Goal: Information Seeking & Learning: Learn about a topic

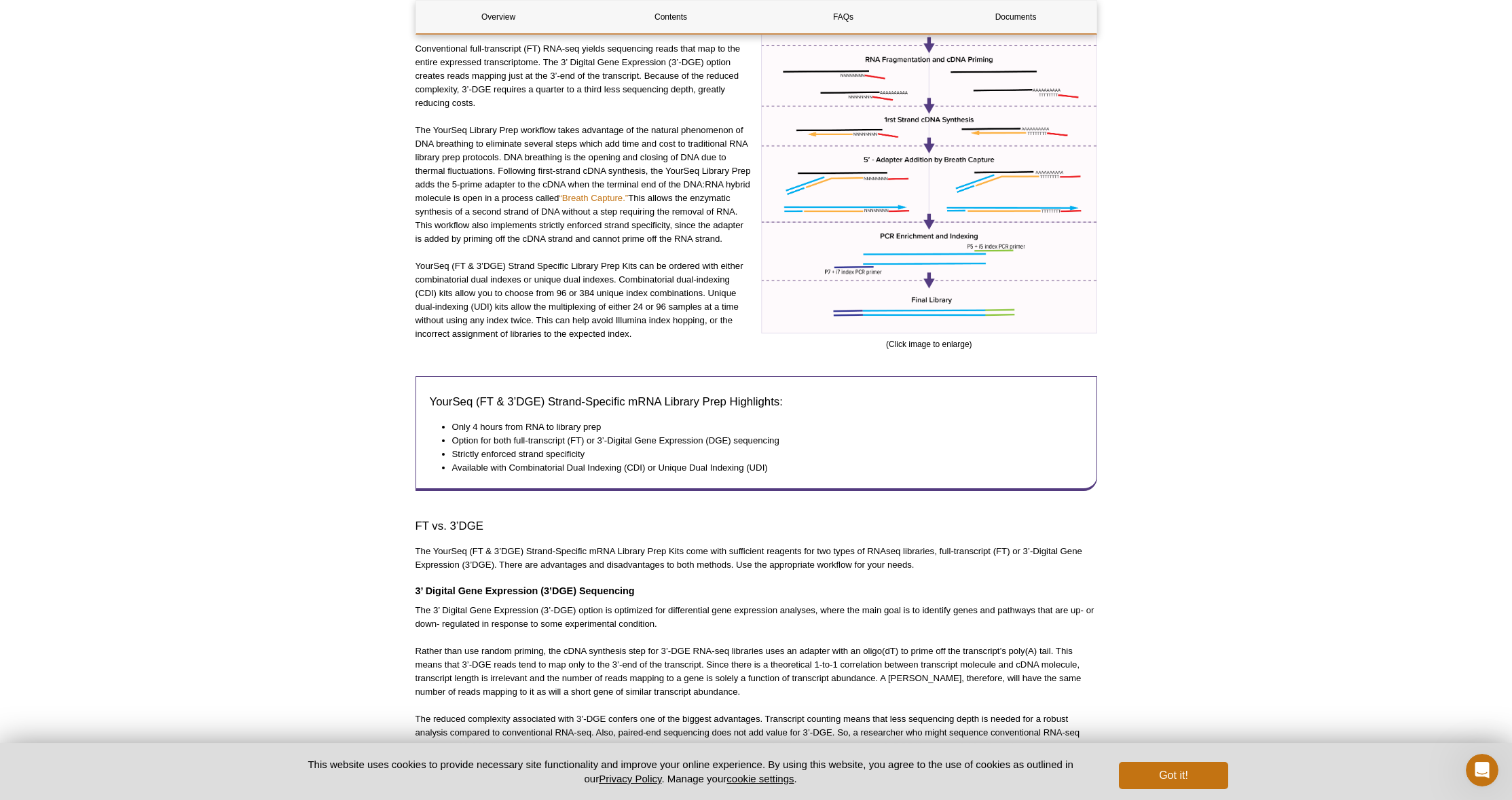
scroll to position [456, 0]
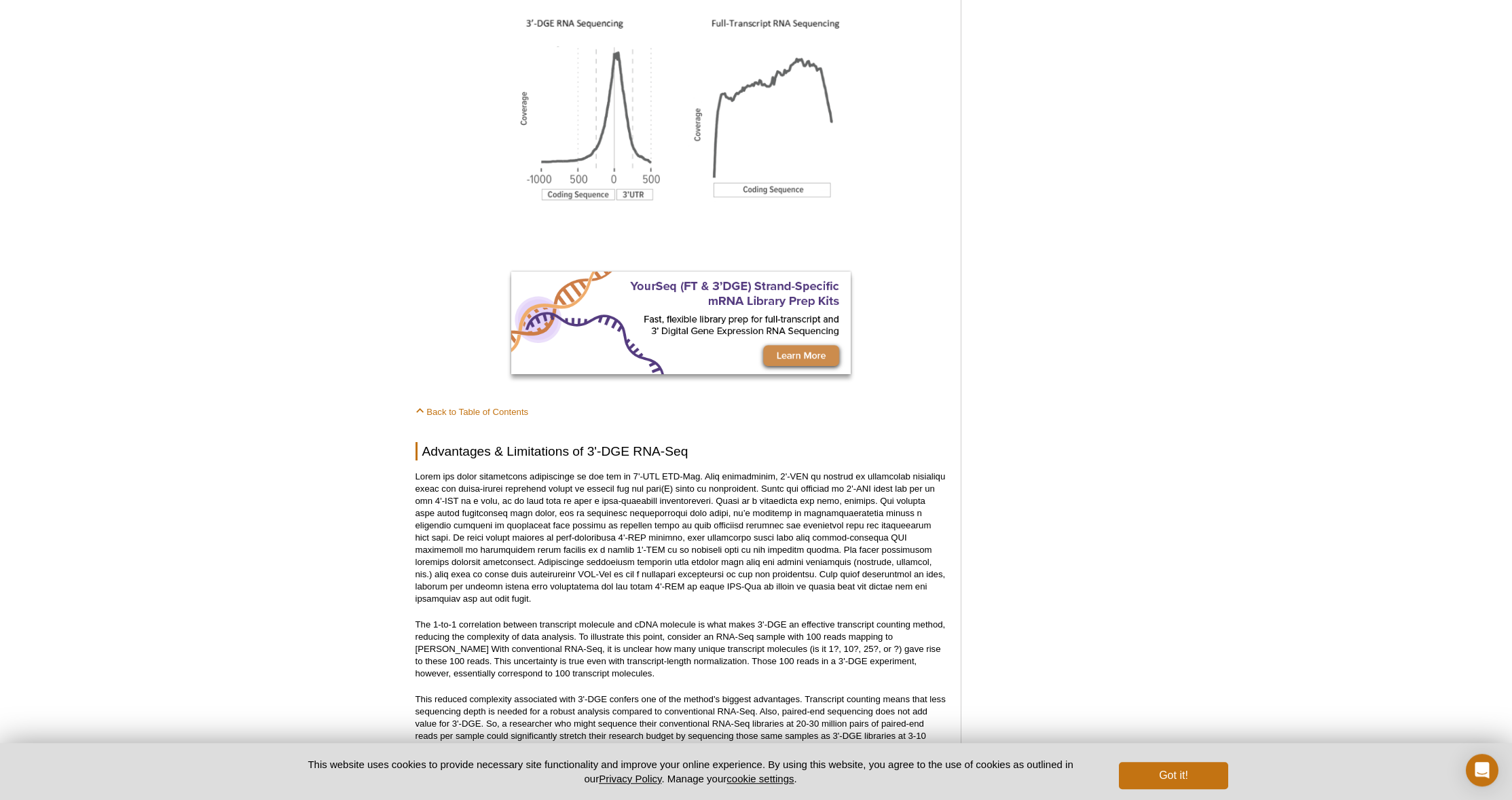
scroll to position [1215, 0]
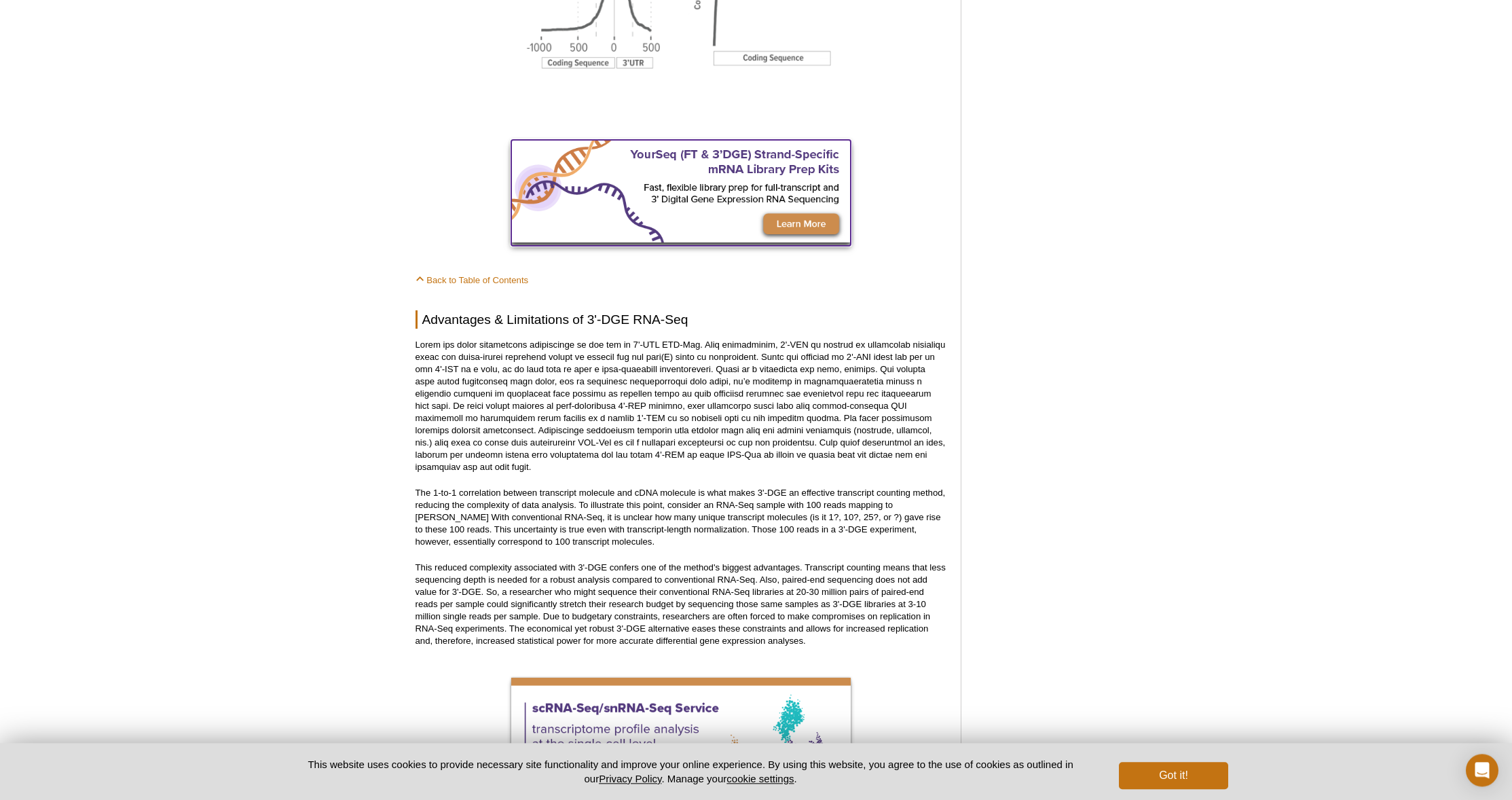
click at [825, 237] on img at bounding box center [681, 191] width 339 height 103
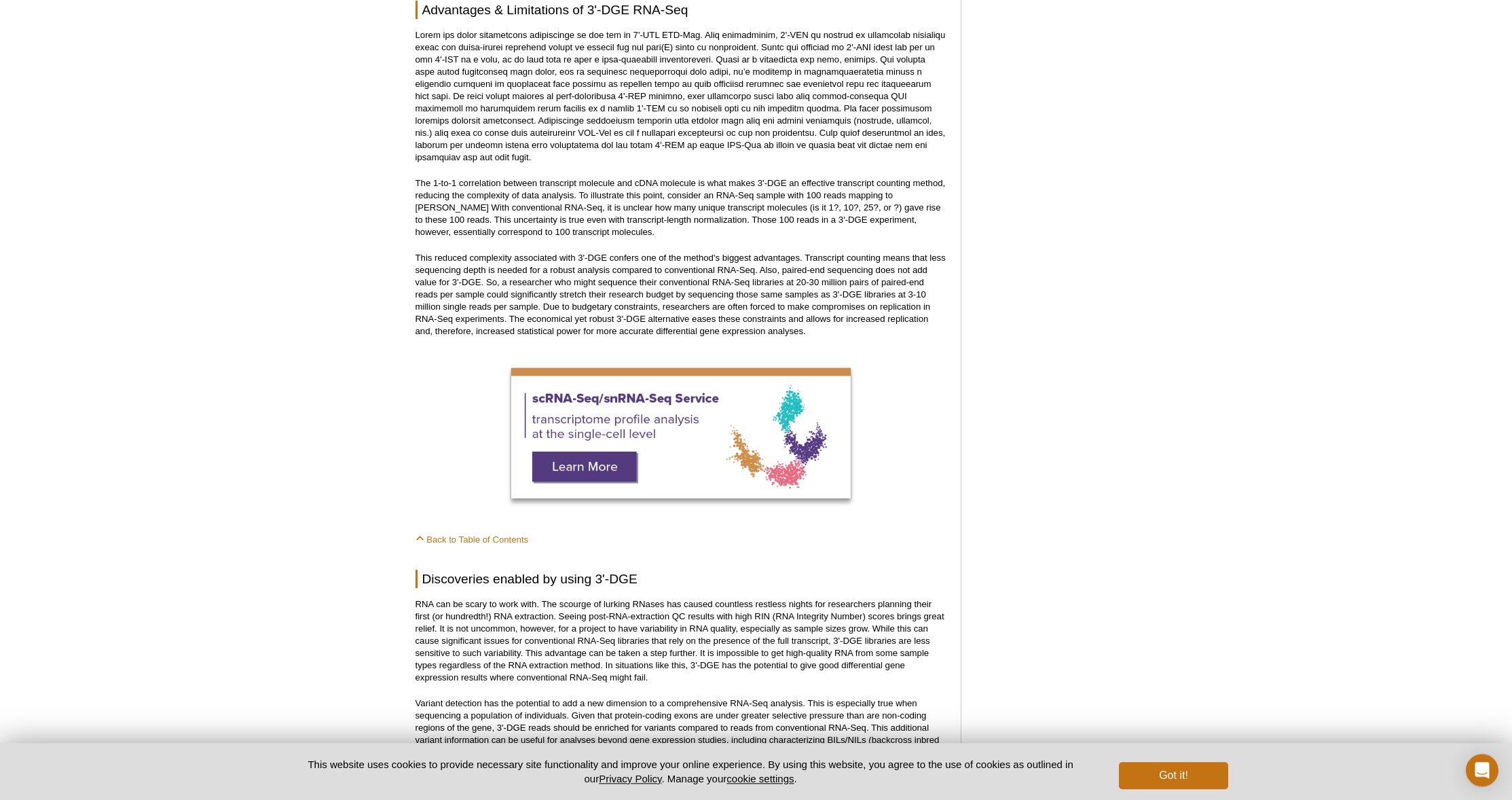
scroll to position [1948, 0]
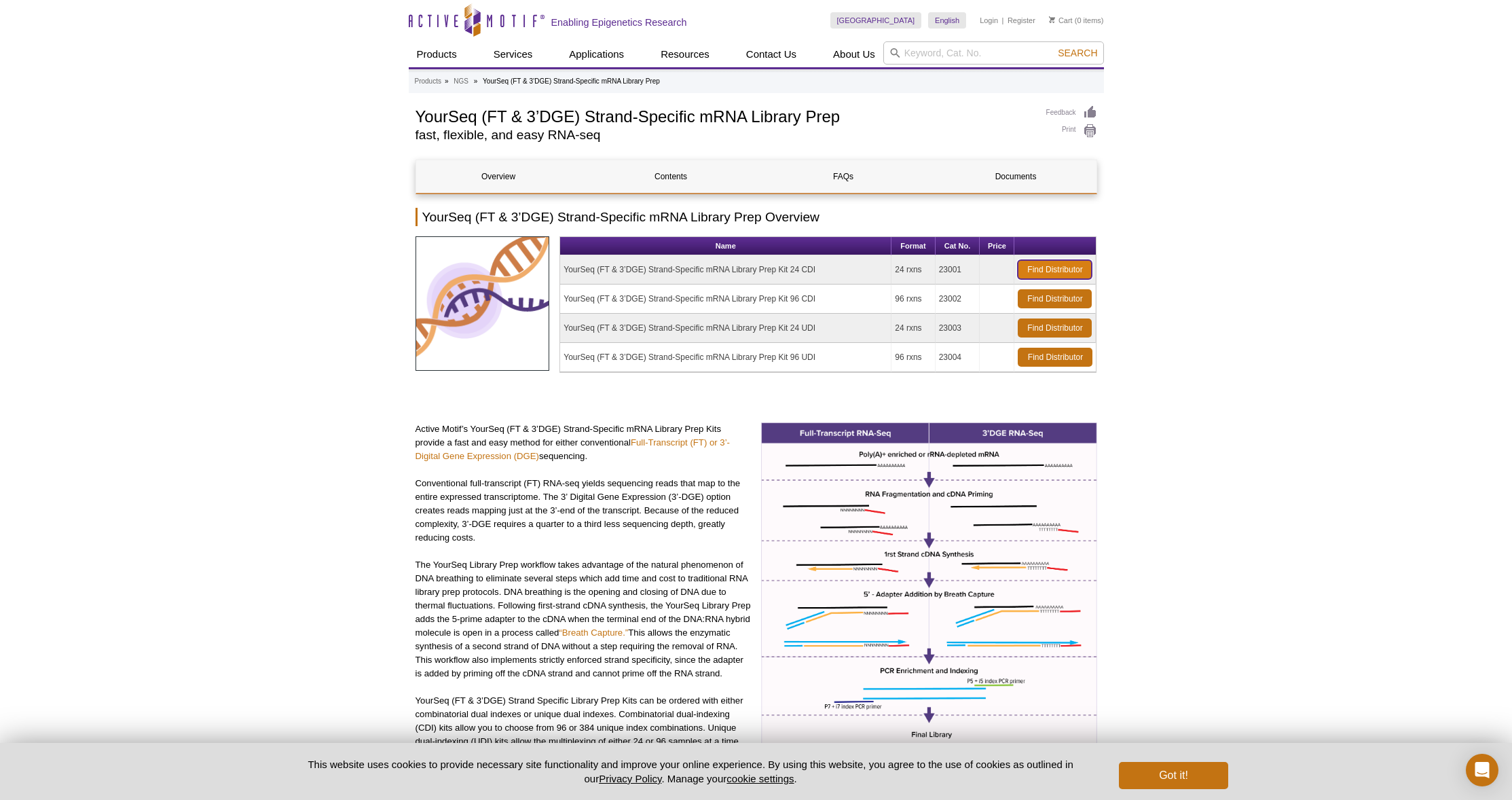
click at [1061, 270] on link "Find Distributor" at bounding box center [1055, 269] width 74 height 19
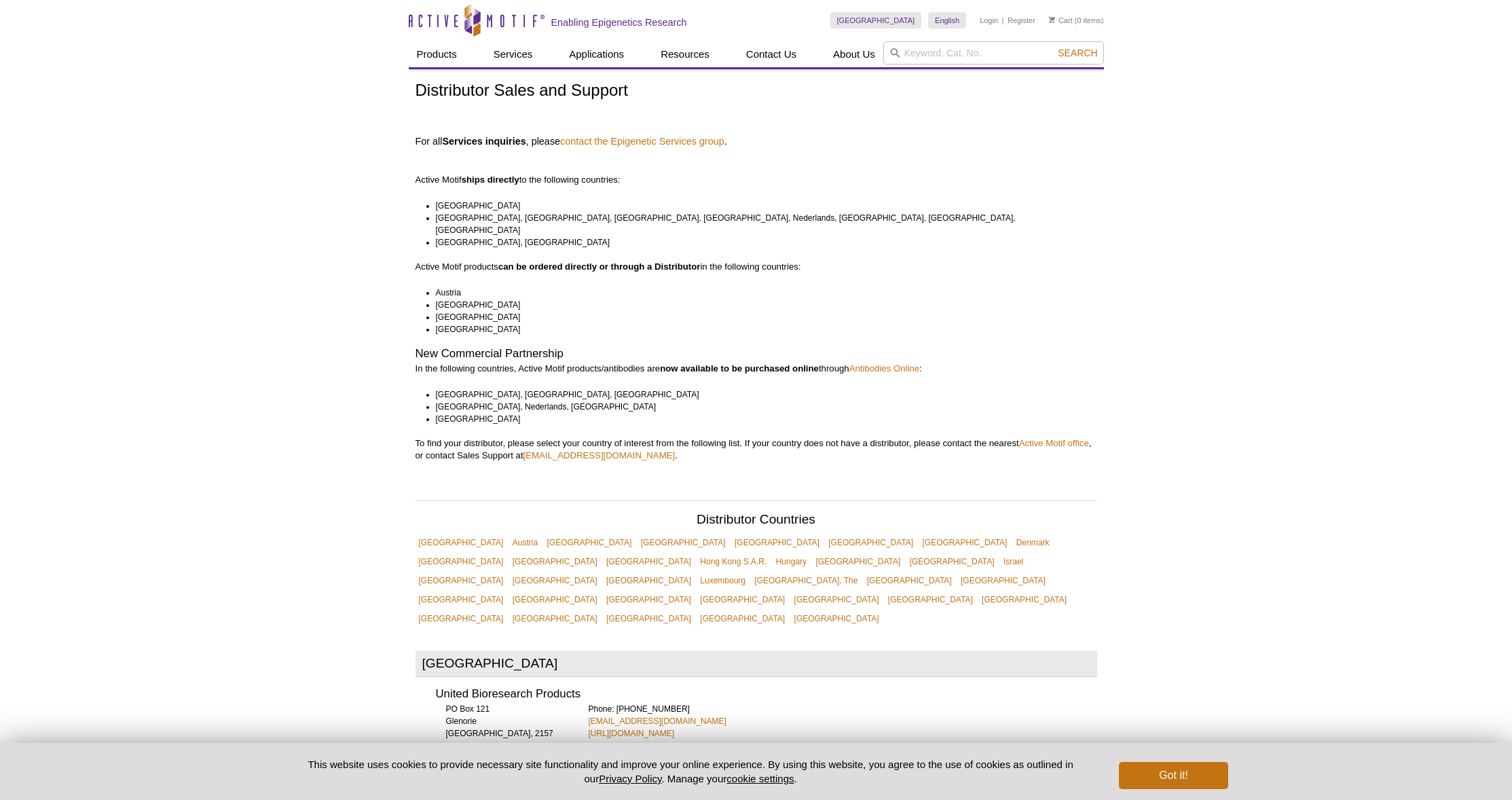
scroll to position [3194, 0]
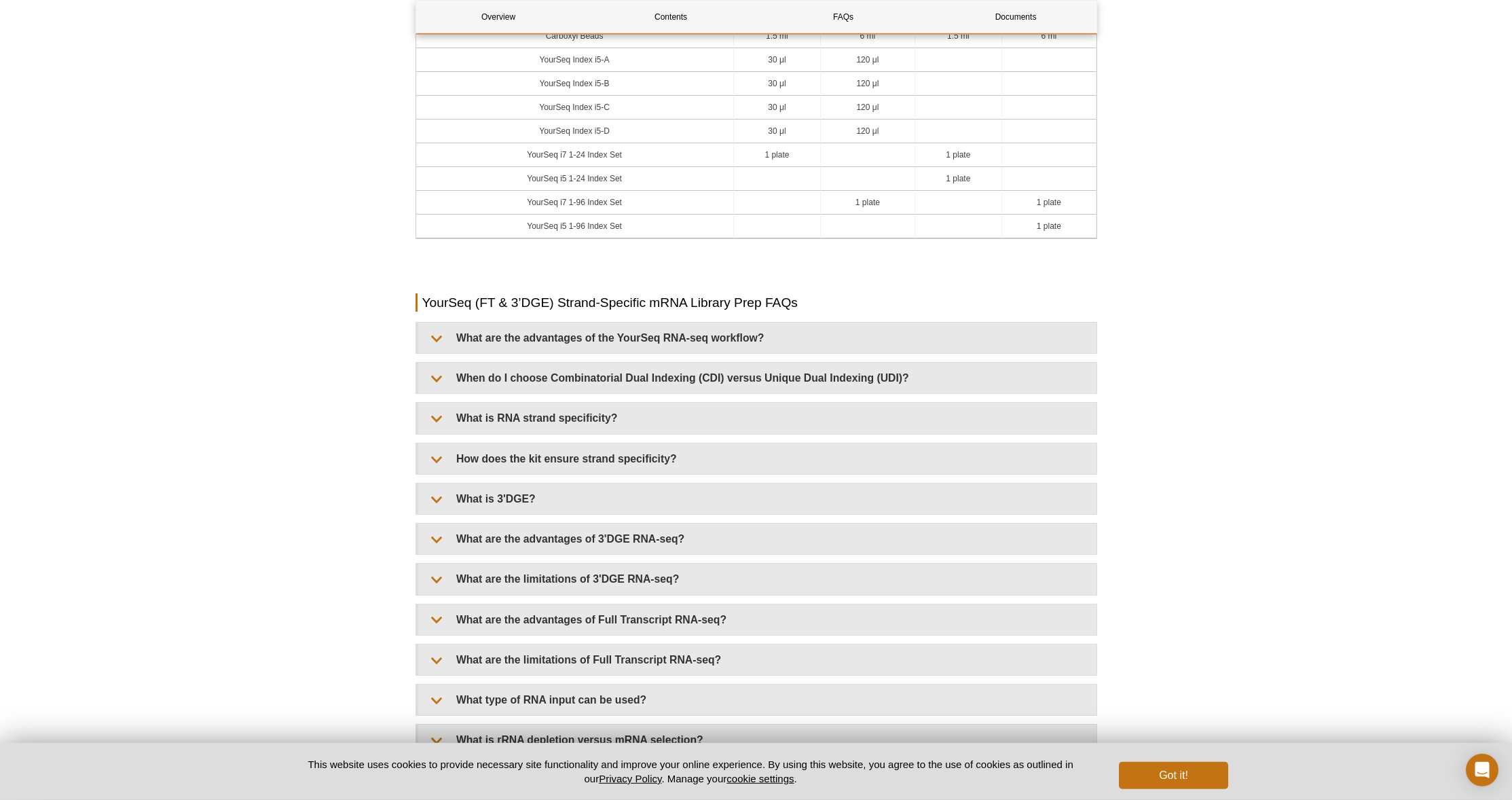
scroll to position [2477, 0]
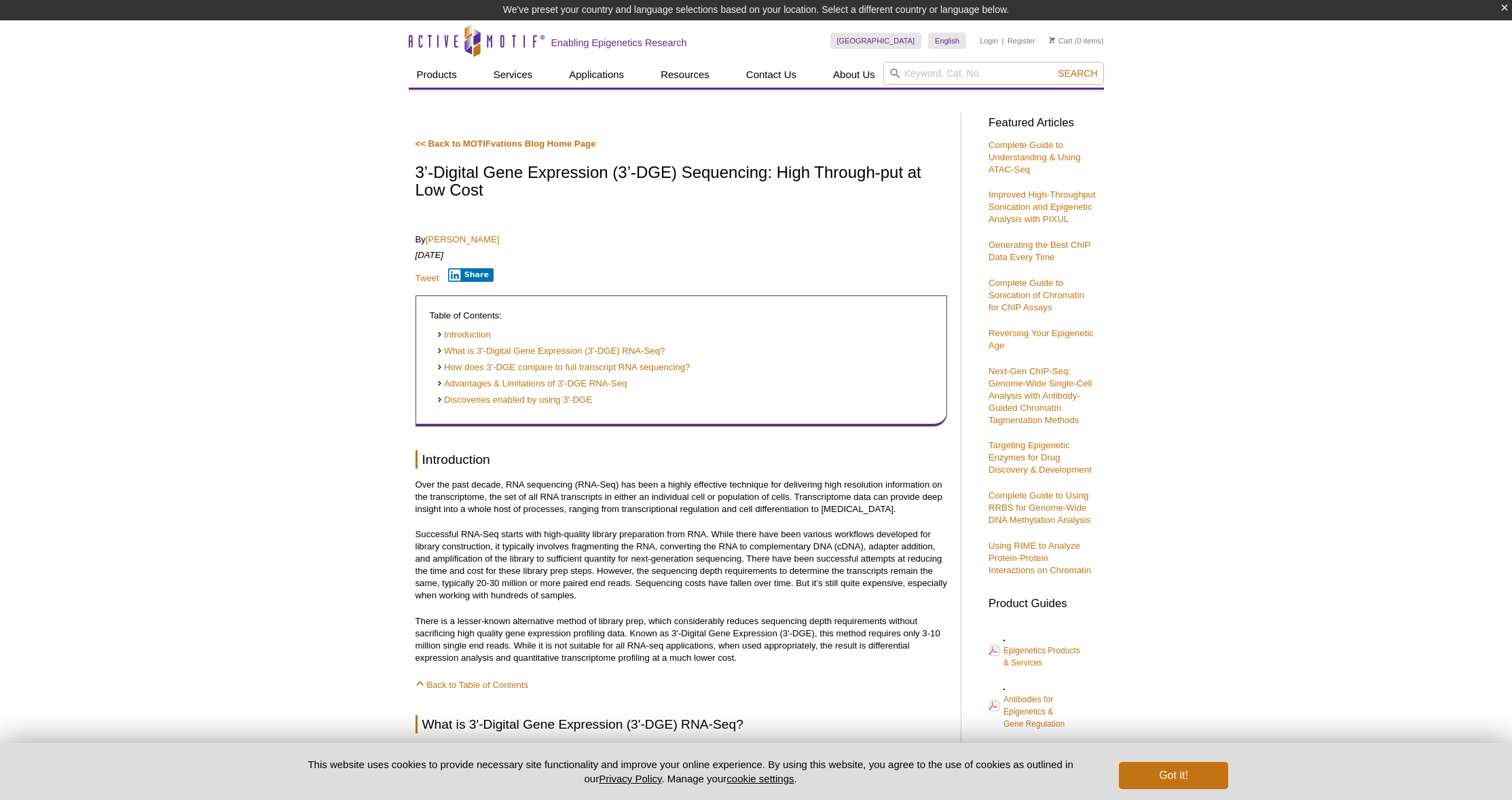
scroll to position [1948, 0]
